Goal: Task Accomplishment & Management: Manage account settings

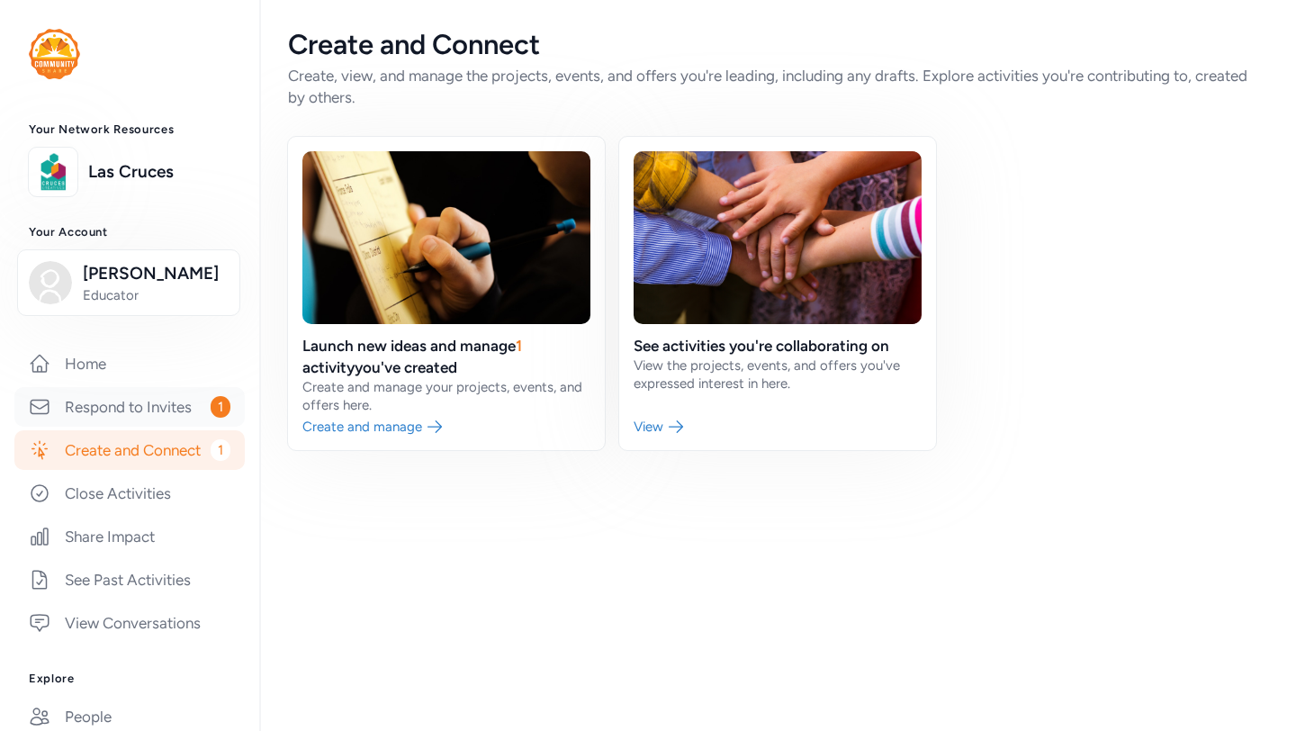
click at [148, 408] on link "Respond to Invites 1" at bounding box center [129, 407] width 230 height 40
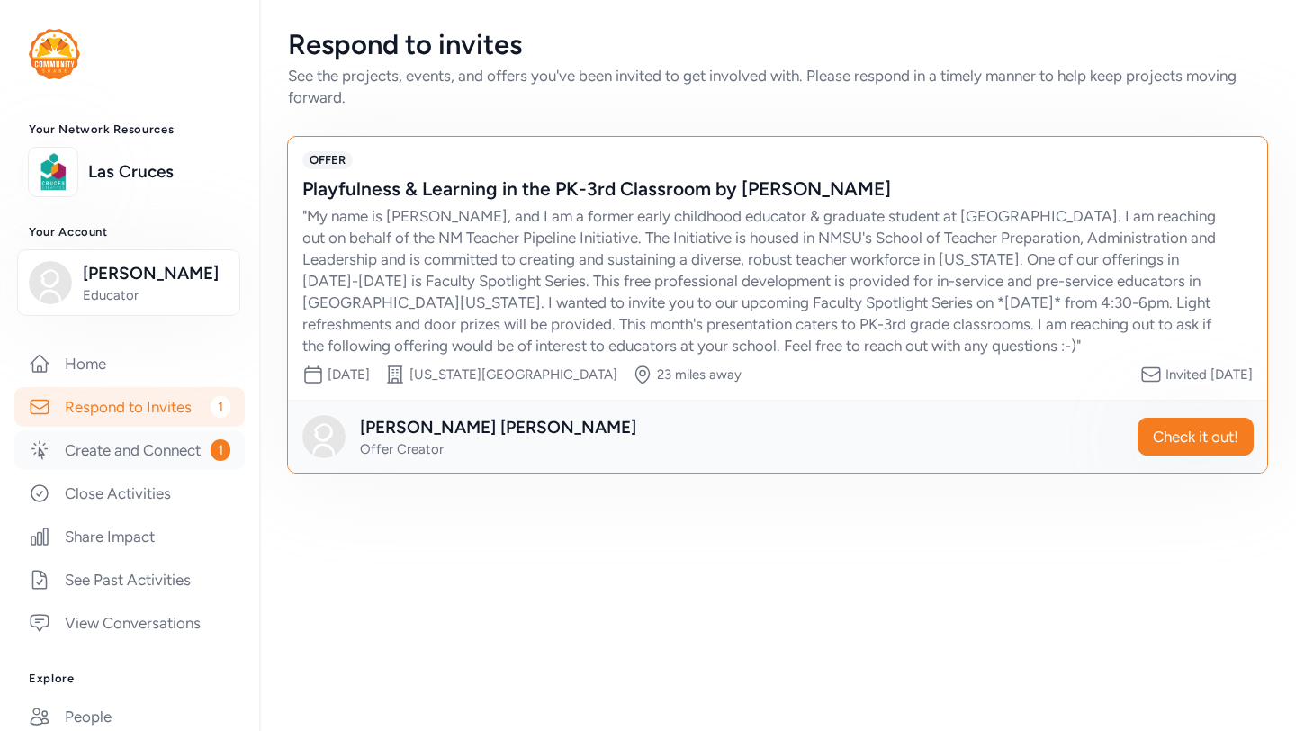
click at [122, 449] on link "Create and Connect 1" at bounding box center [129, 450] width 230 height 40
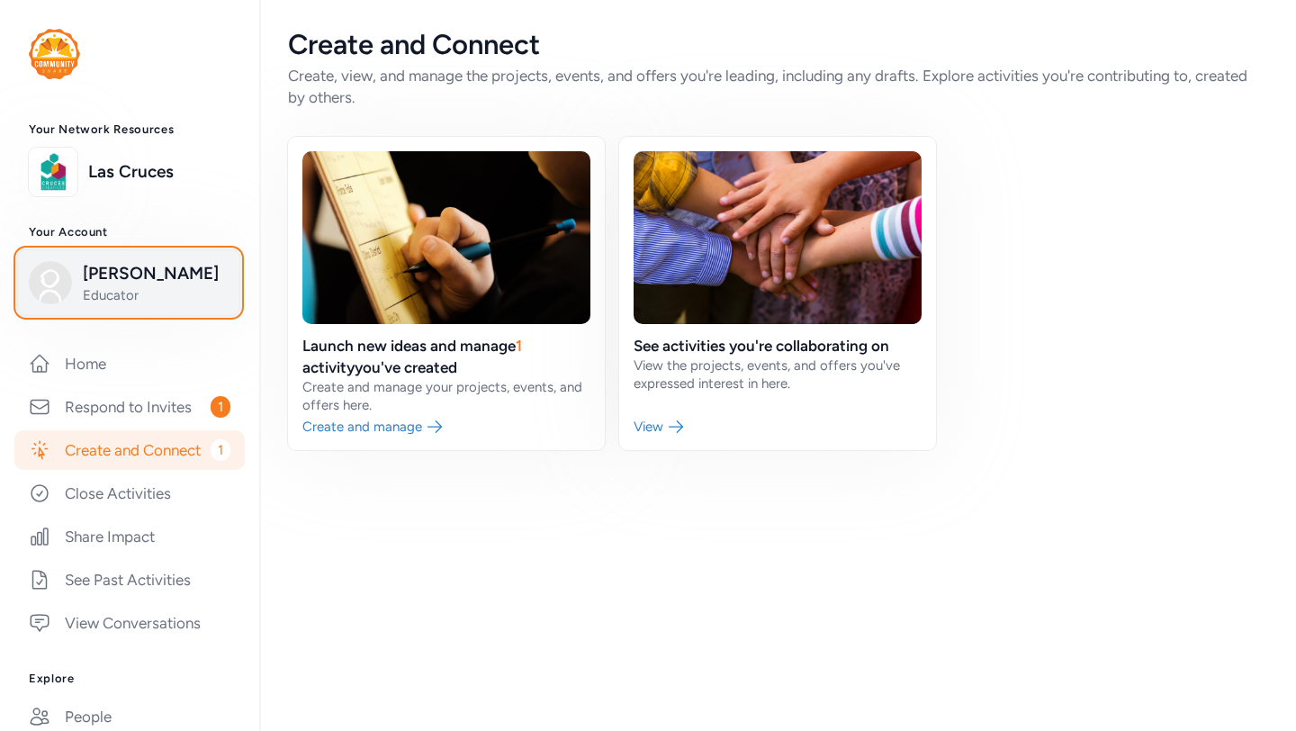
click at [143, 282] on span "[PERSON_NAME]" at bounding box center [156, 273] width 146 height 25
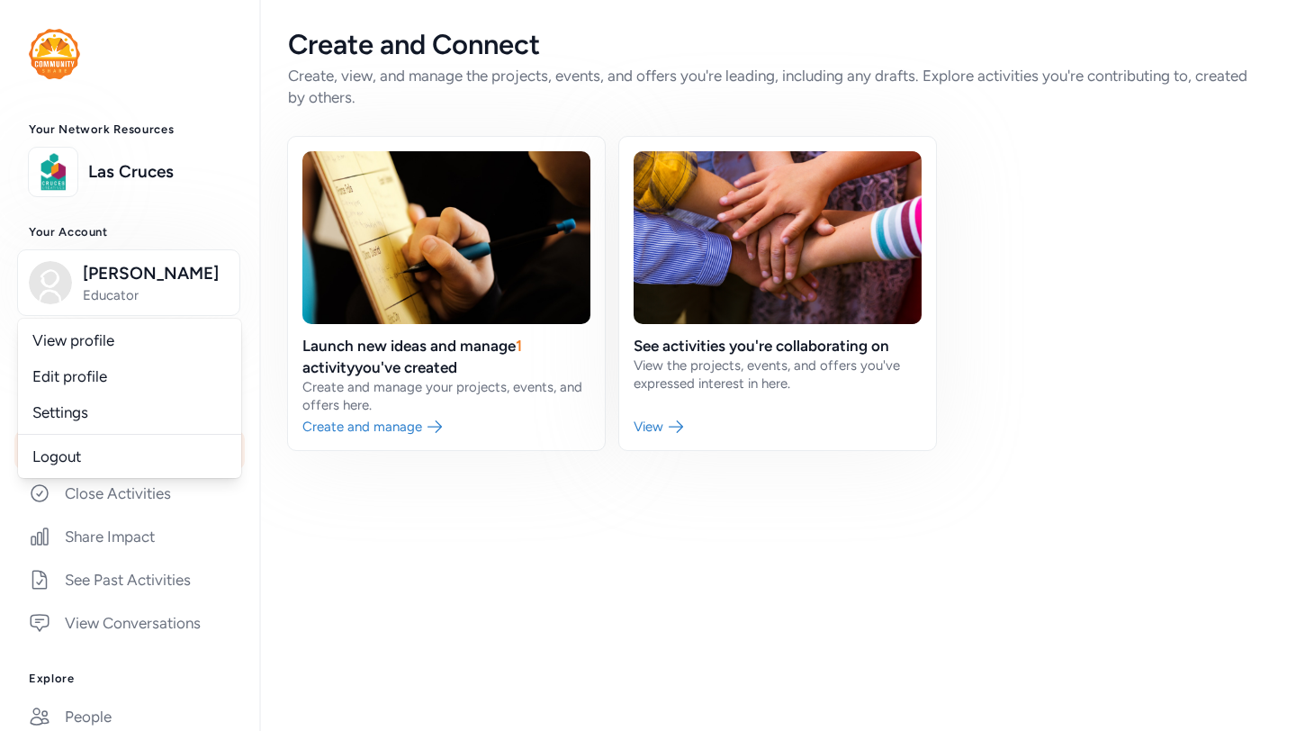
click at [421, 605] on div "Create and Connect Create, view, and manage the projects, events, and offers yo…" at bounding box center [777, 365] width 1037 height 731
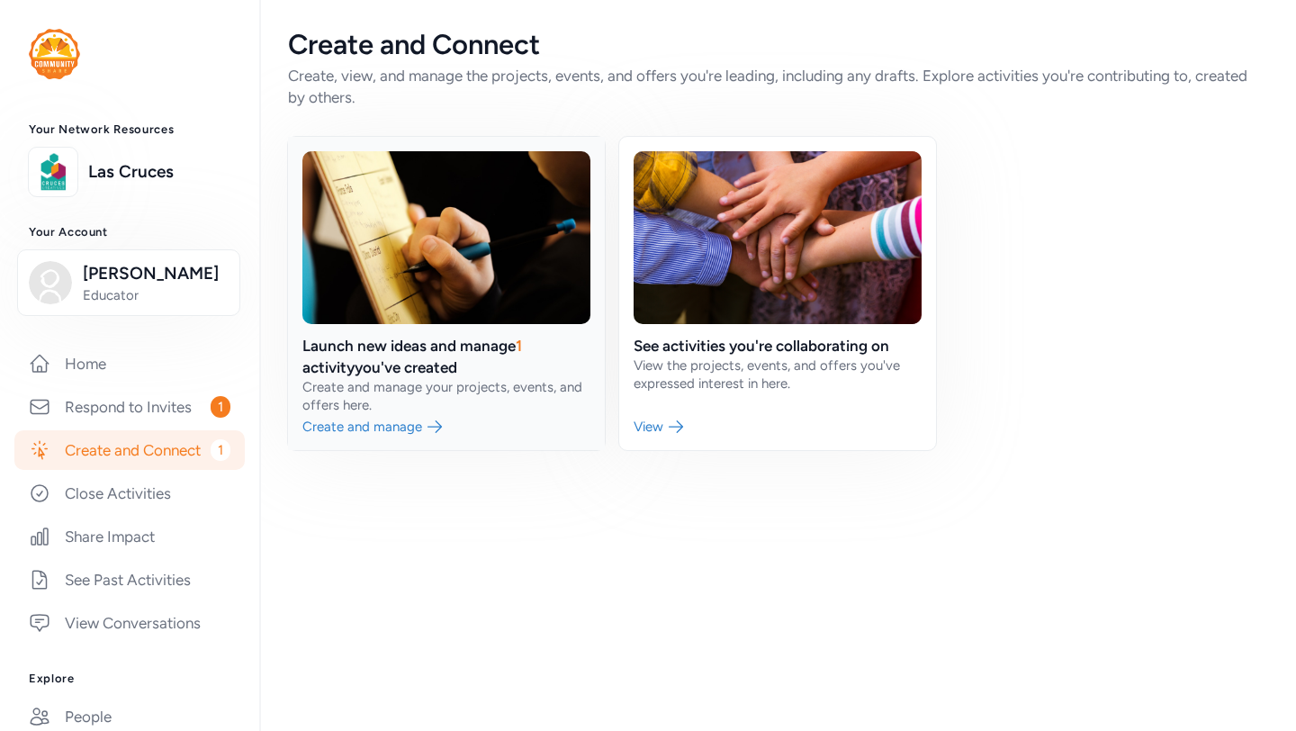
click at [350, 346] on link at bounding box center [446, 293] width 317 height 313
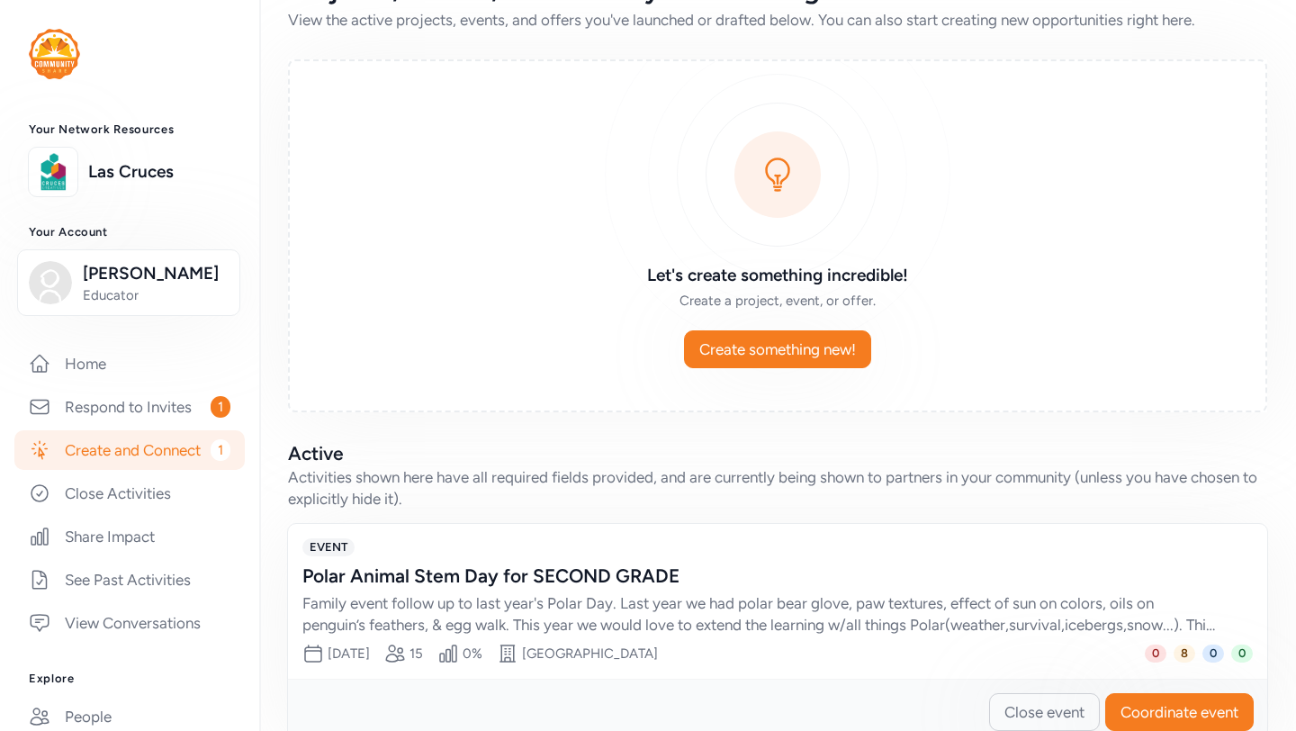
scroll to position [98, 0]
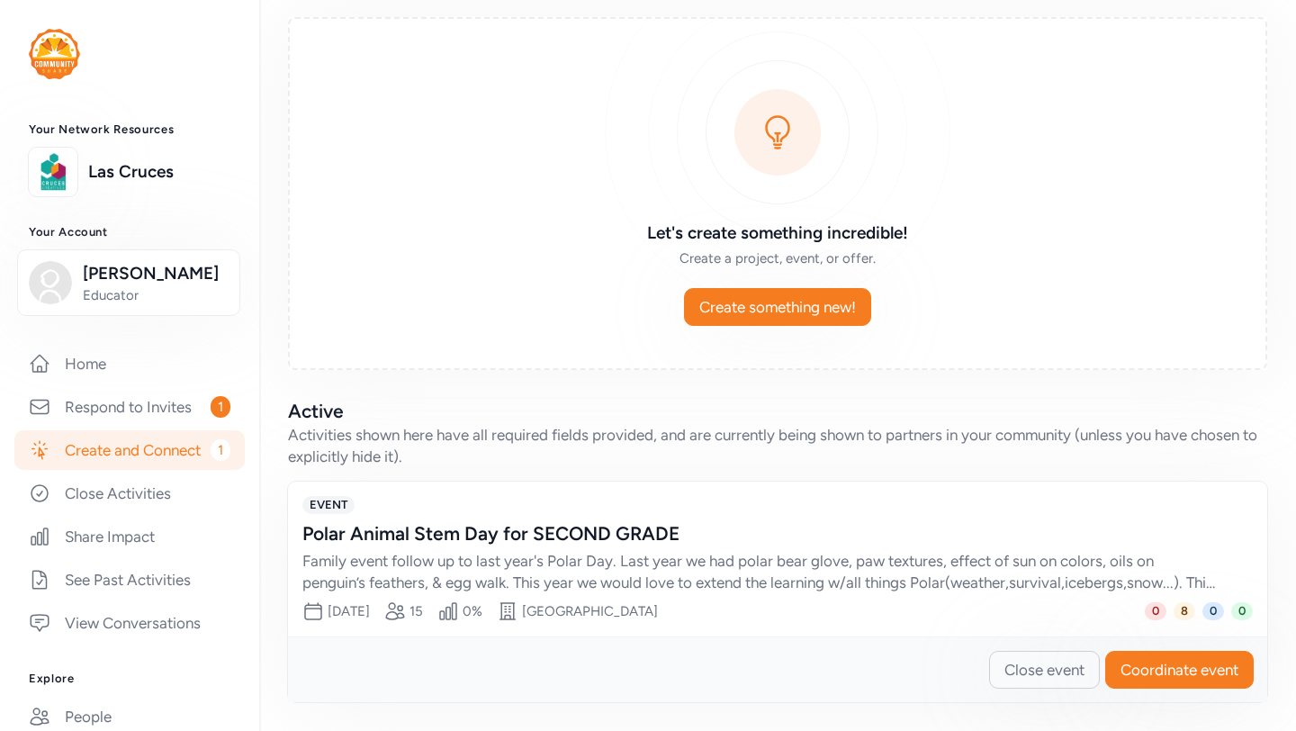
click at [635, 539] on div "Polar Animal Stem Day for SECOND GRADE" at bounding box center [759, 533] width 914 height 25
click at [993, 580] on div "Family event follow up to last year's Polar Day. Last year we had polar bear gl…" at bounding box center [759, 571] width 914 height 43
click at [1185, 608] on span "8" at bounding box center [1185, 611] width 22 height 18
click at [1167, 664] on span "Coordinate event" at bounding box center [1180, 670] width 118 height 22
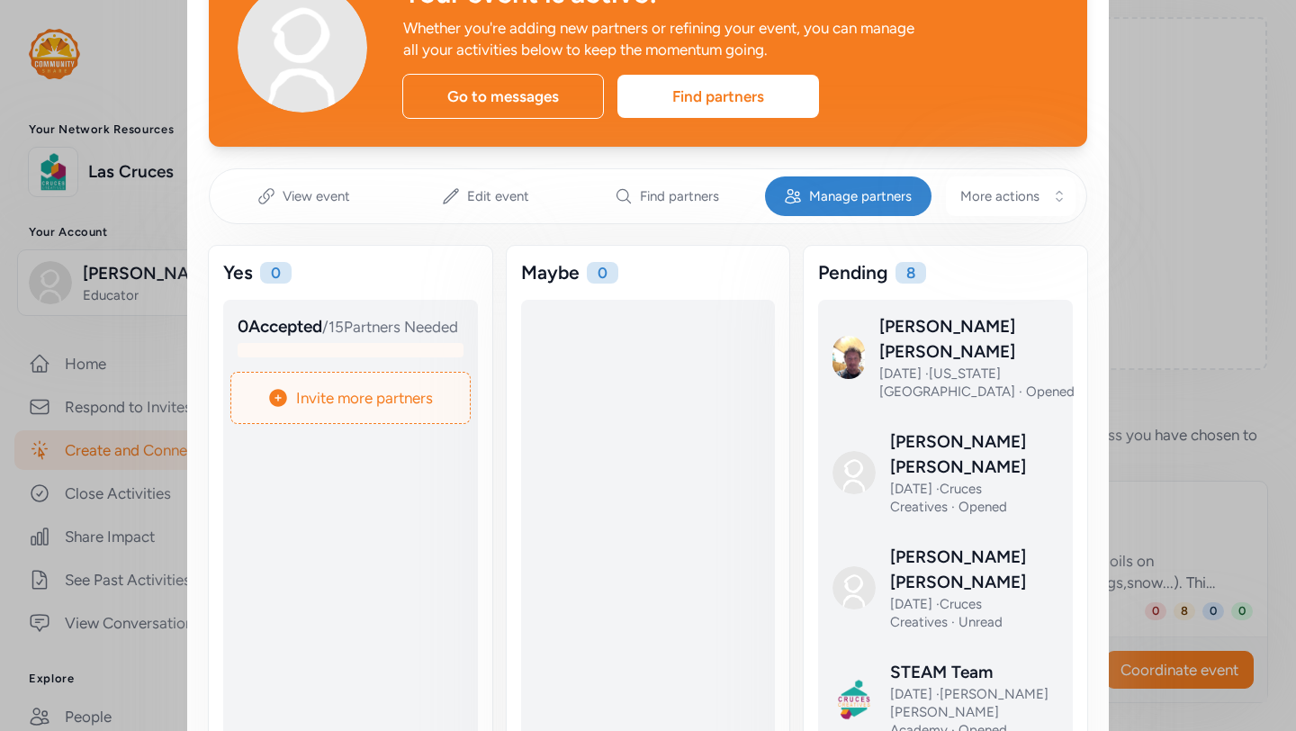
scroll to position [132, 0]
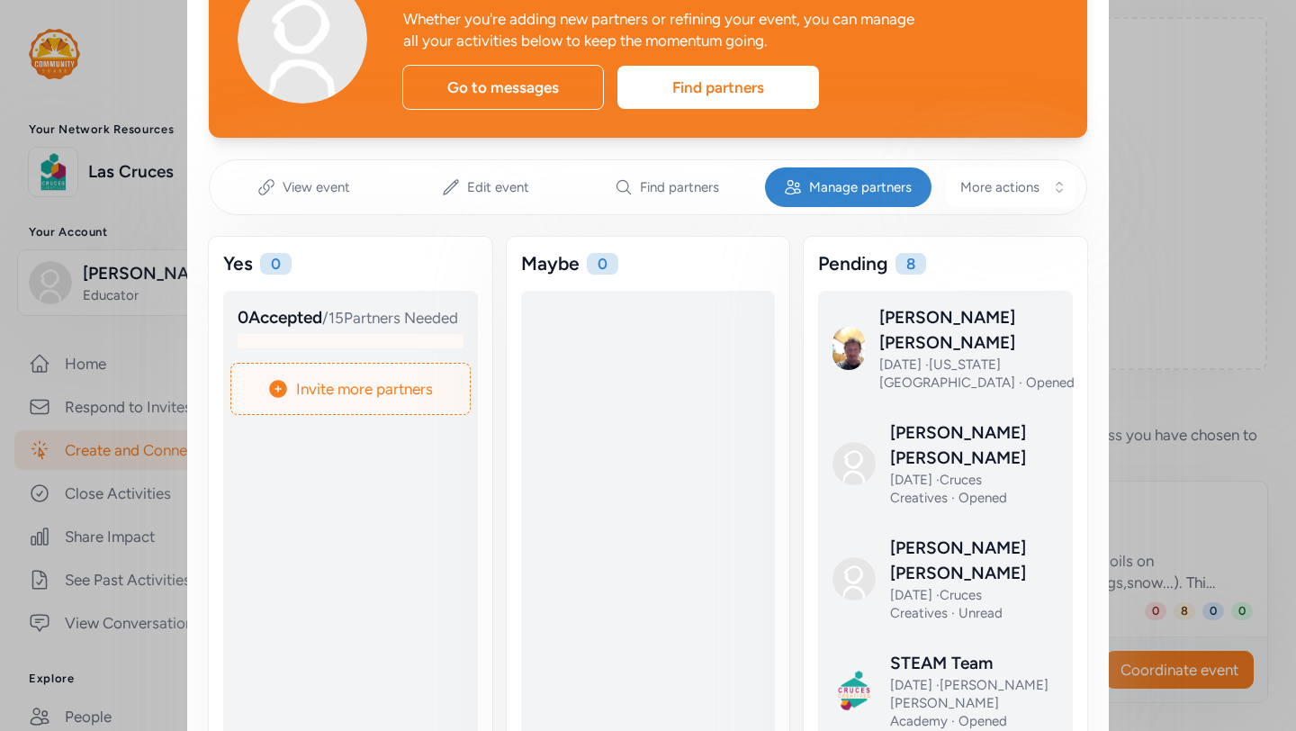
click at [819, 176] on div "Manage partners" at bounding box center [848, 187] width 167 height 40
click at [842, 189] on span "Manage partners" at bounding box center [860, 187] width 103 height 18
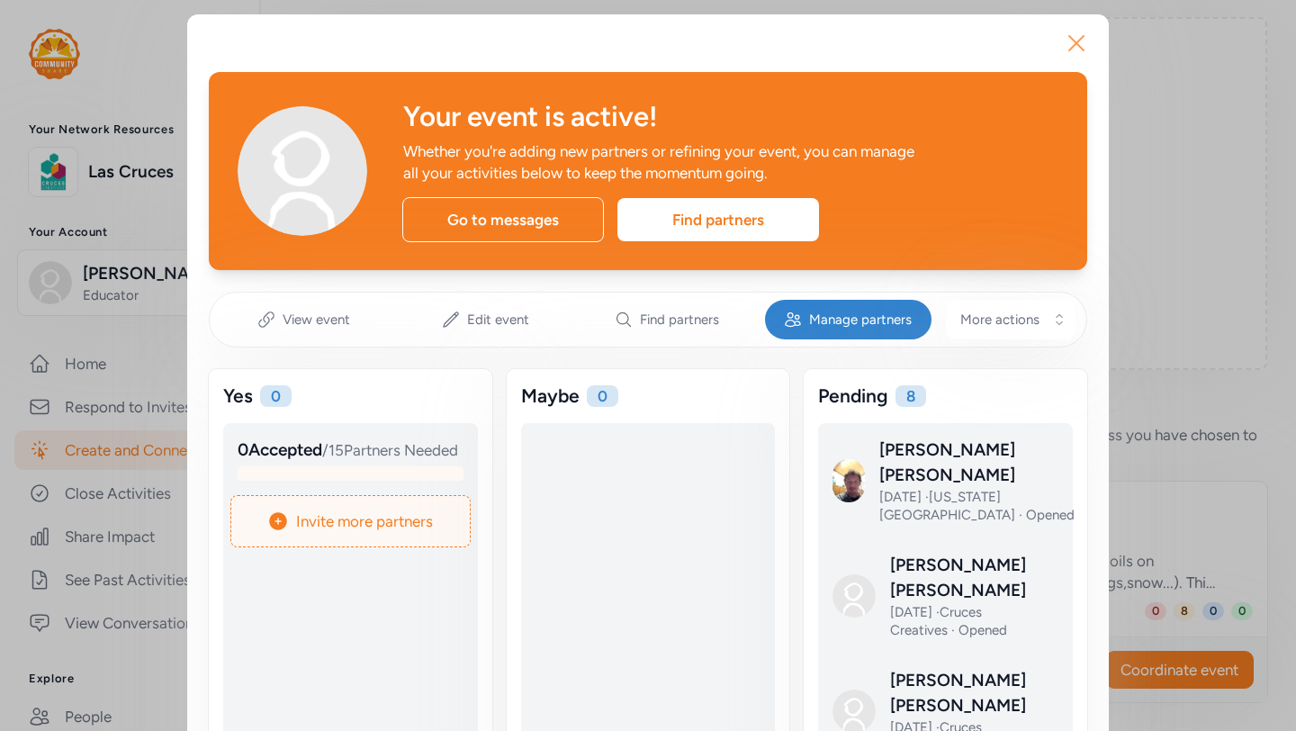
click at [1074, 38] on icon "button" at bounding box center [1076, 43] width 29 height 29
